Goal: Navigation & Orientation: Find specific page/section

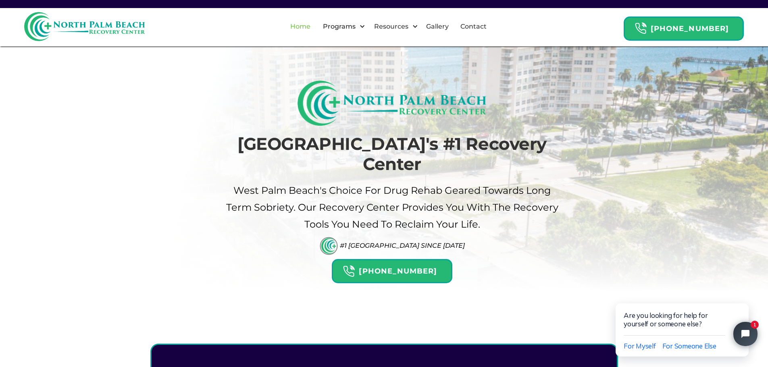
click at [312, 25] on link "Home" at bounding box center [300, 27] width 30 height 26
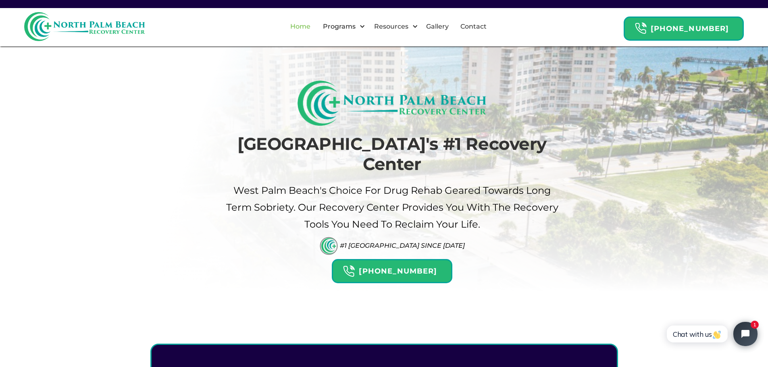
click at [312, 26] on link "Home" at bounding box center [300, 27] width 30 height 26
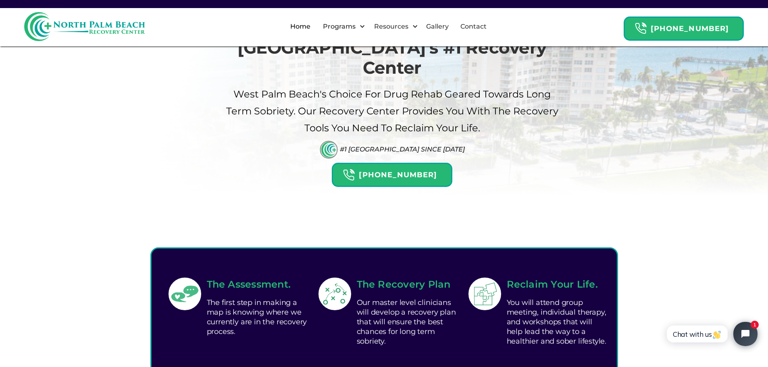
scroll to position [121, 0]
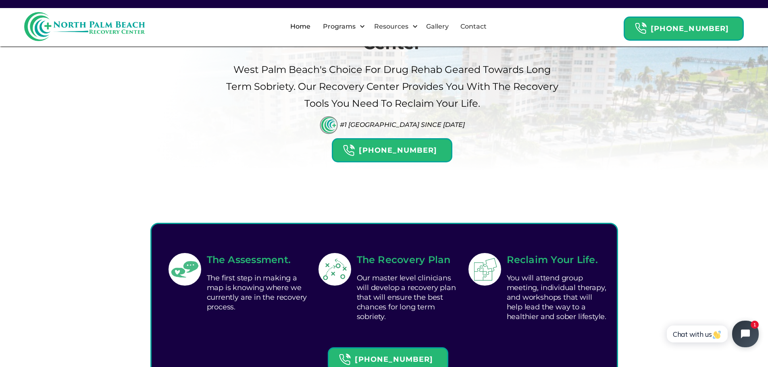
click at [747, 340] on button "Open chat widget" at bounding box center [745, 334] width 27 height 27
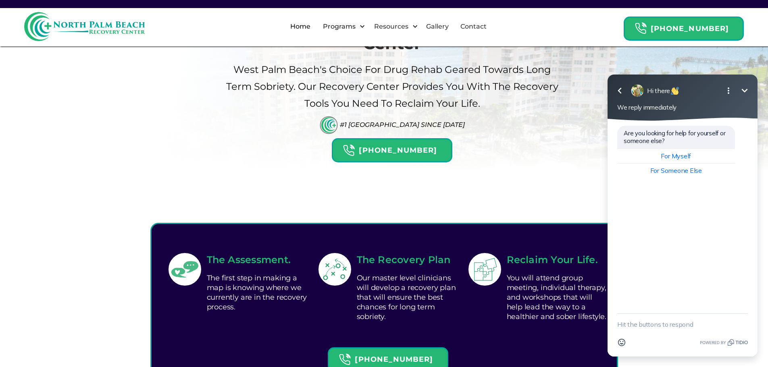
drag, startPoint x: 563, startPoint y: 149, endPoint x: 555, endPoint y: 147, distance: 8.2
click at [560, 149] on div "Palm Beach's #1 Recovery Center West palm beach's Choice For drug Rehab Geared …" at bounding box center [384, 85] width 468 height 251
click at [616, 86] on icon "button" at bounding box center [620, 91] width 10 height 10
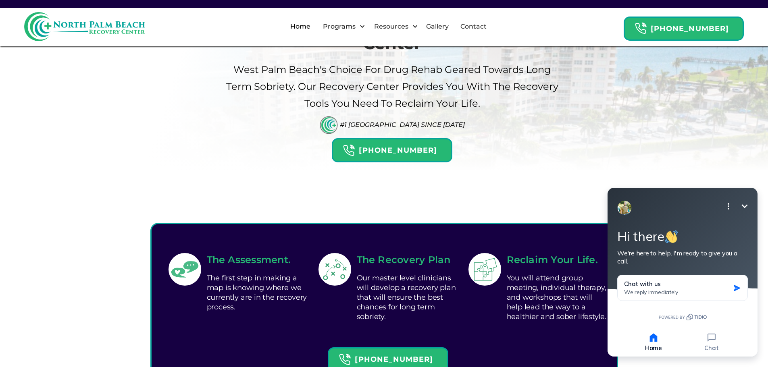
click at [623, 141] on div "Palm Beach's #1 Recovery Center West palm beach's Choice For drug Rehab Geared …" at bounding box center [384, 57] width 768 height 356
